Goal: Book appointment/travel/reservation

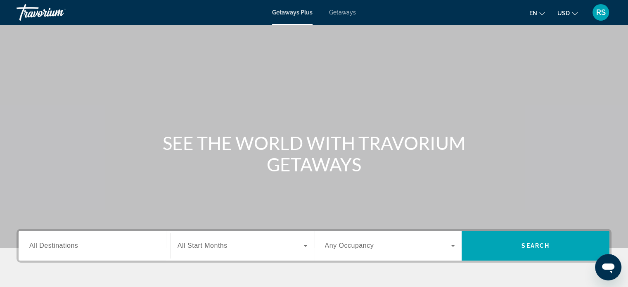
click at [347, 13] on span "Getaways" at bounding box center [342, 12] width 27 height 7
click at [61, 251] on div "Search widget" at bounding box center [94, 246] width 131 height 24
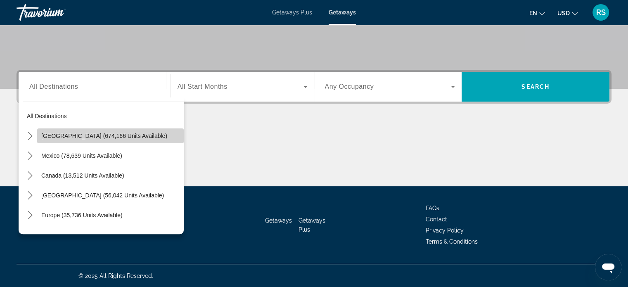
click at [122, 136] on span "[GEOGRAPHIC_DATA] (674,166 units available)" at bounding box center [104, 136] width 126 height 7
type input "**********"
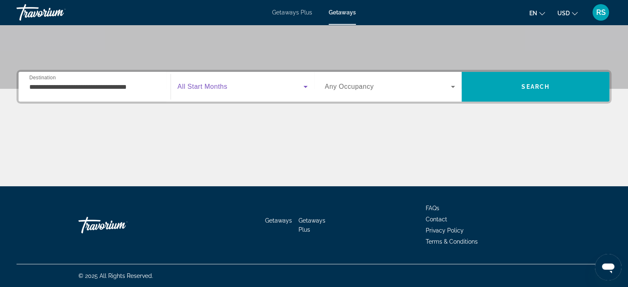
click at [305, 86] on icon "Search widget" at bounding box center [306, 87] width 10 height 10
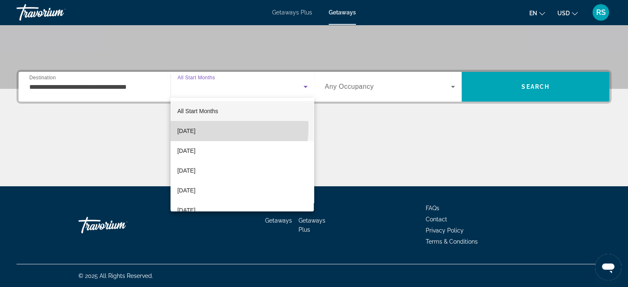
click at [195, 128] on span "[DATE]" at bounding box center [186, 131] width 18 height 10
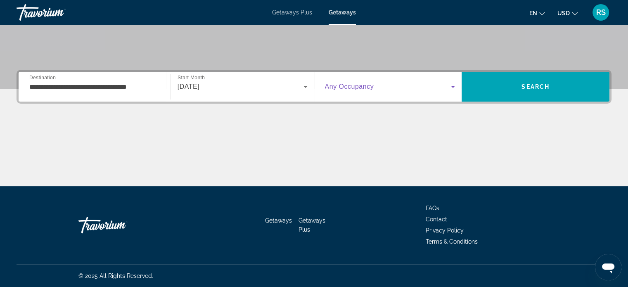
click at [451, 86] on icon "Search widget" at bounding box center [453, 87] width 10 height 10
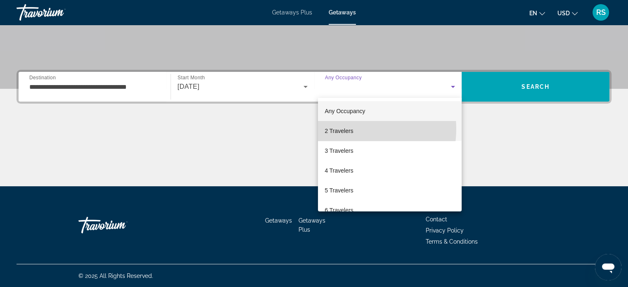
click at [351, 129] on span "2 Travelers" at bounding box center [339, 131] width 29 height 10
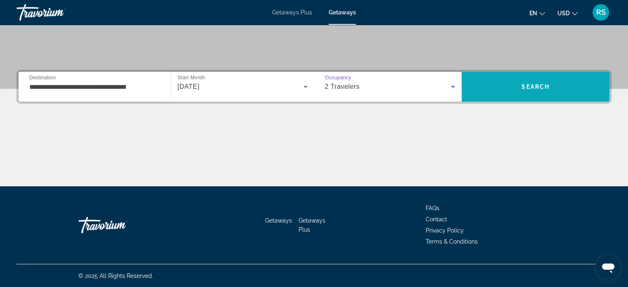
click at [529, 88] on span "Search" at bounding box center [536, 86] width 28 height 7
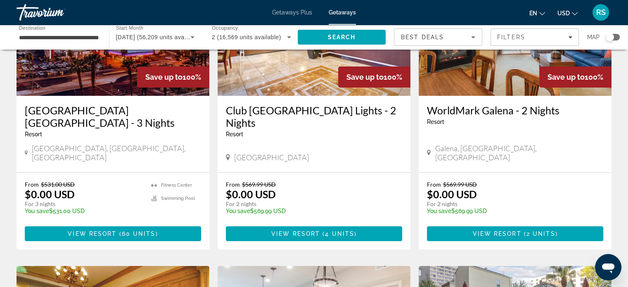
scroll to position [118, 0]
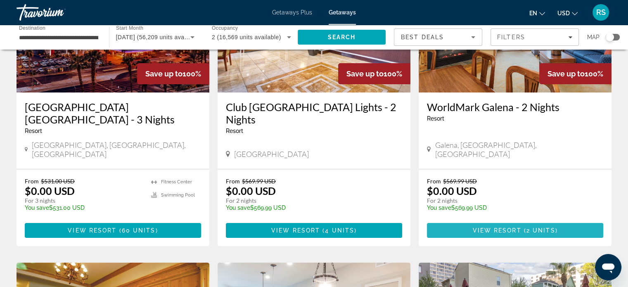
click at [537, 221] on span "Main content" at bounding box center [515, 231] width 176 height 20
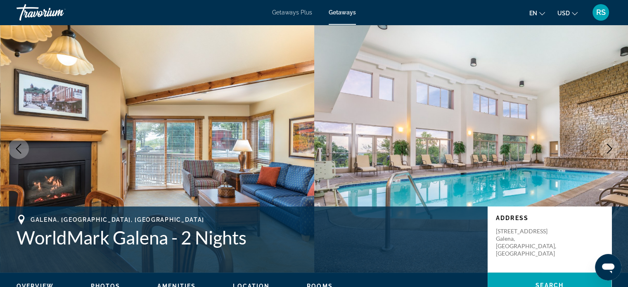
scroll to position [1323, 0]
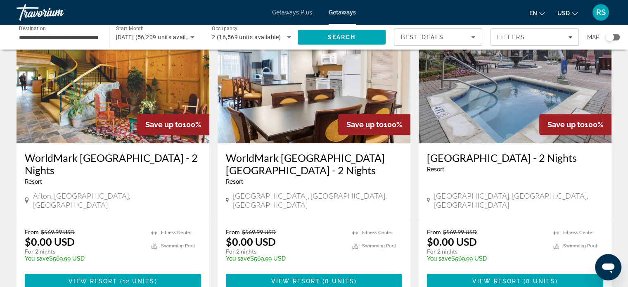
scroll to position [375, 0]
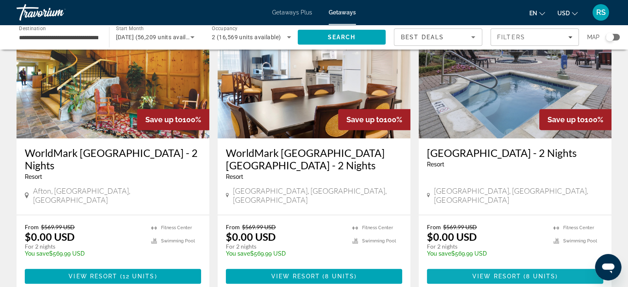
click at [575, 266] on span "Main content" at bounding box center [515, 276] width 176 height 20
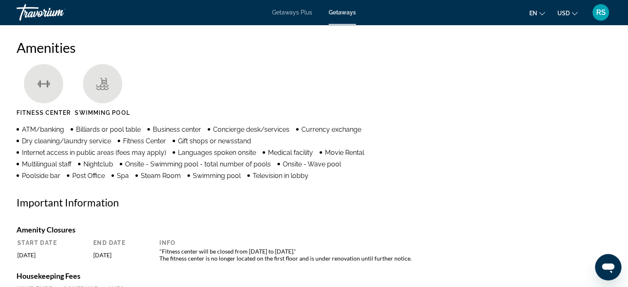
scroll to position [1235, 0]
